Goal: Check status

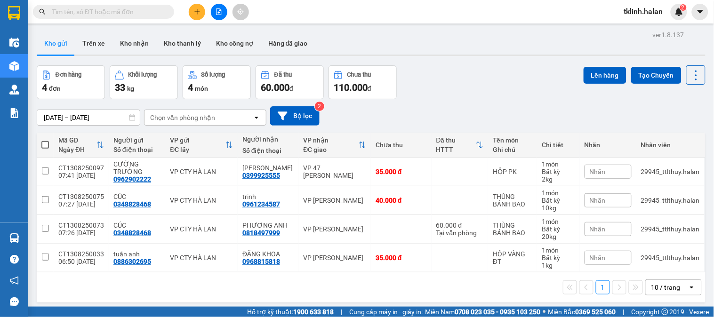
click at [128, 10] on input "text" at bounding box center [107, 12] width 111 height 10
paste input "1008250741"
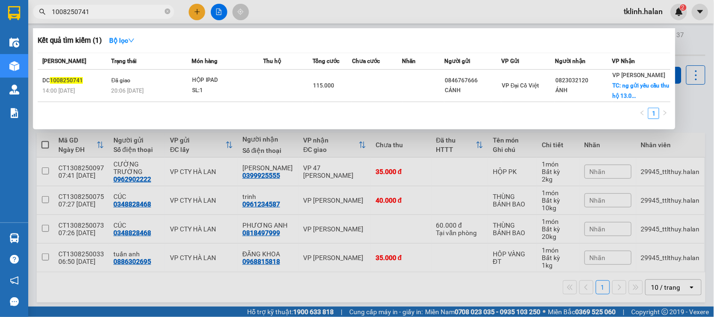
type input "1008250741"
click at [367, 10] on div at bounding box center [357, 158] width 714 height 317
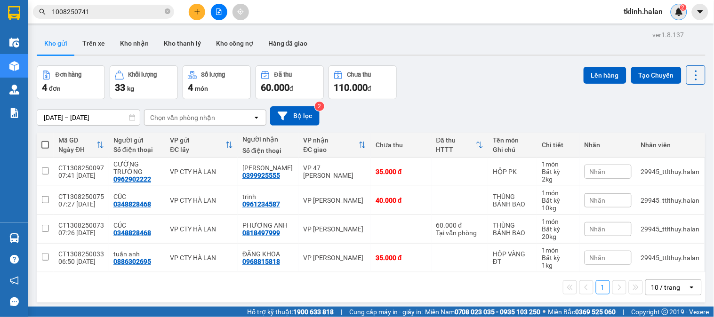
click at [680, 11] on img at bounding box center [679, 12] width 8 height 8
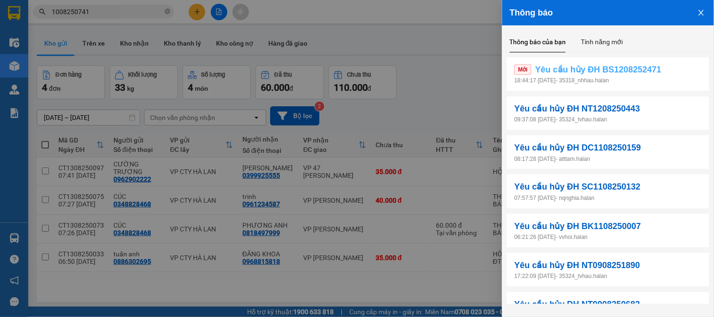
click at [633, 66] on span "Yêu cầu hủy ĐH BS1208252471" at bounding box center [598, 69] width 126 height 13
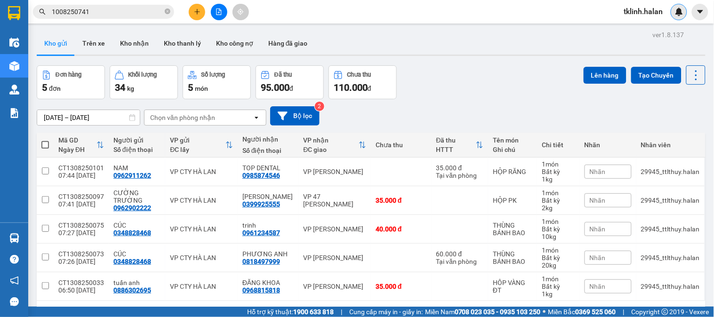
click at [678, 10] on img at bounding box center [679, 12] width 8 height 8
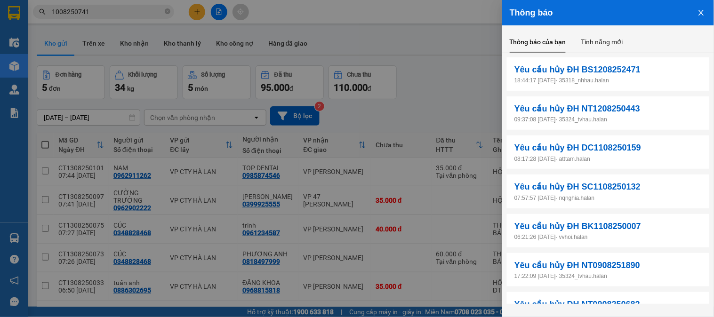
click at [477, 96] on div at bounding box center [357, 158] width 714 height 317
